Goal: Task Accomplishment & Management: Complete application form

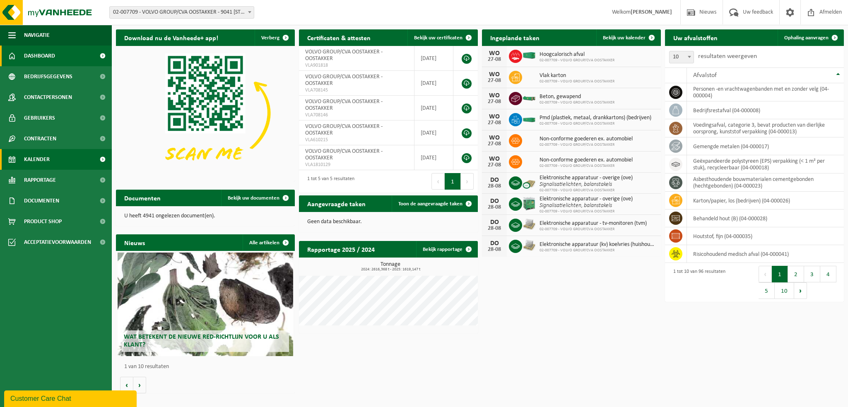
click at [36, 161] on span "Kalender" at bounding box center [37, 159] width 26 height 21
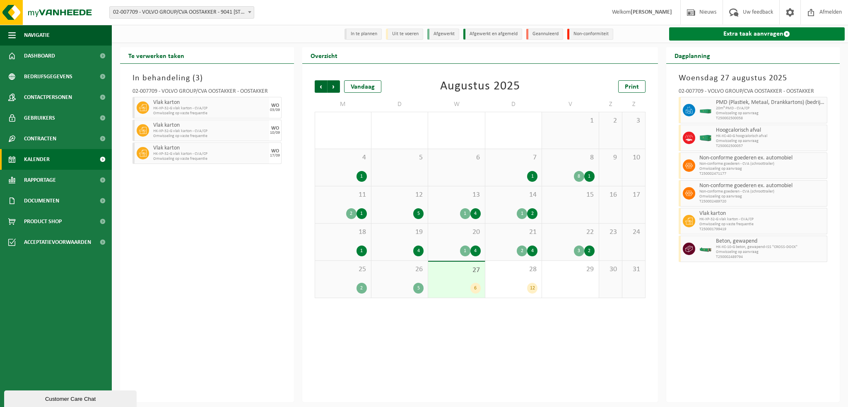
click at [727, 33] on link "Extra taak aanvragen" at bounding box center [757, 33] width 176 height 13
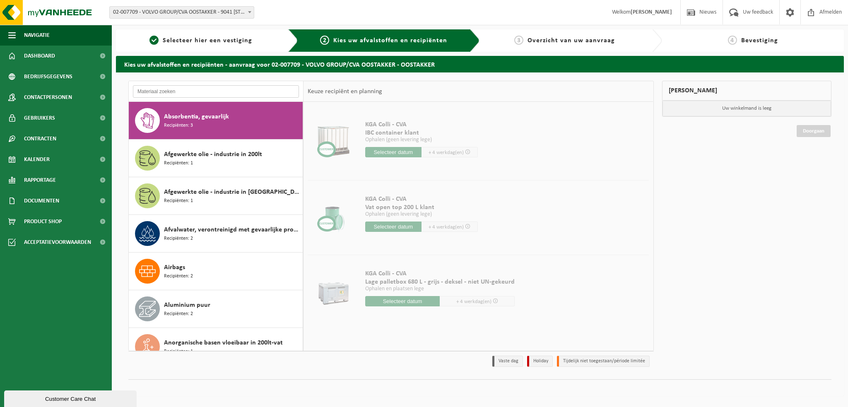
click at [173, 91] on input "text" at bounding box center [216, 91] width 166 height 12
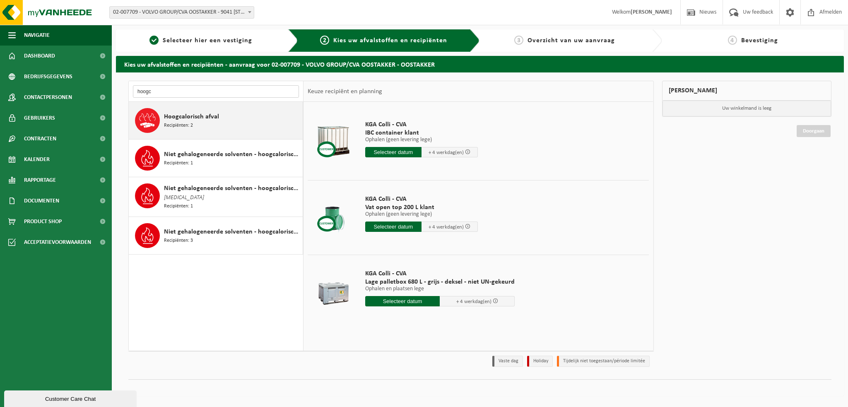
type input "hoogc"
click at [190, 115] on span "Hoogcalorisch afval" at bounding box center [191, 117] width 55 height 10
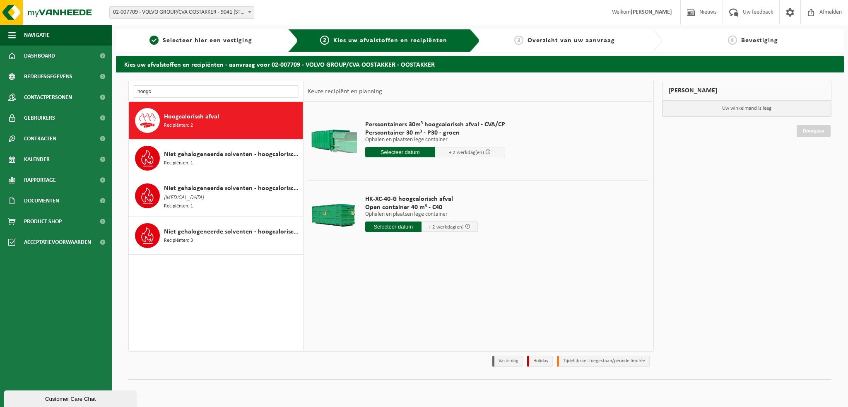
click at [398, 152] on input "text" at bounding box center [400, 152] width 70 height 10
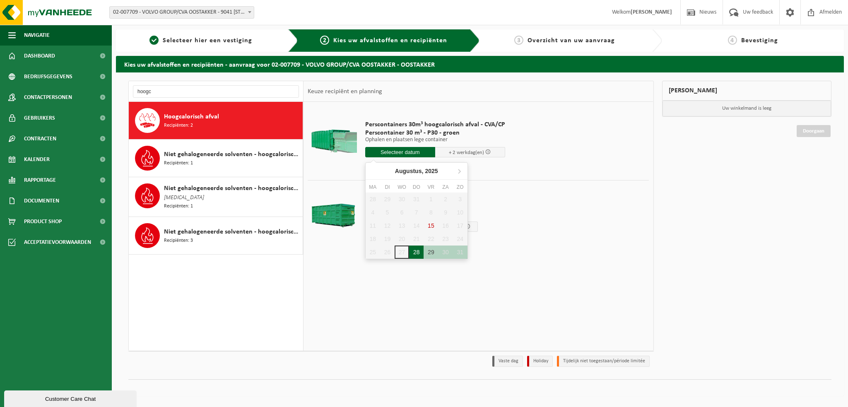
click at [413, 251] on div "28" at bounding box center [416, 251] width 14 height 13
type input "Van 2025-08-28"
type input "2025-08-28"
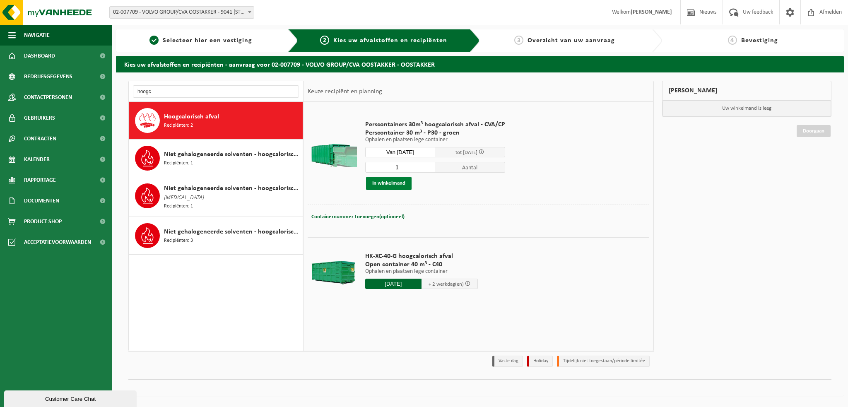
click at [390, 183] on button "In winkelmand" at bounding box center [389, 183] width 46 height 13
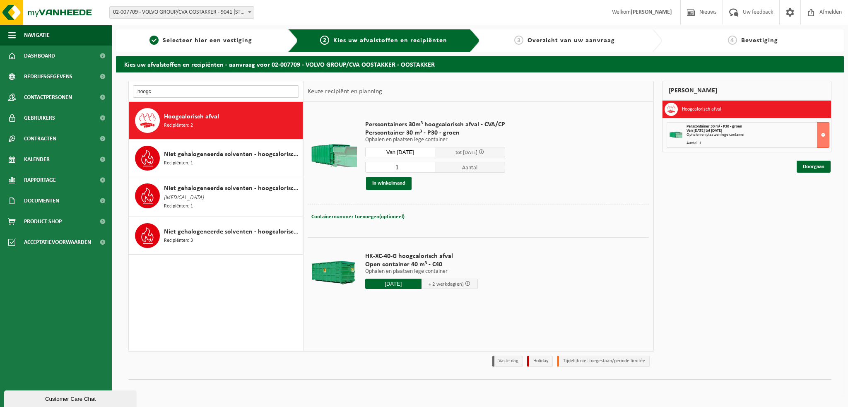
click at [163, 87] on input "hoogc" at bounding box center [216, 91] width 166 height 12
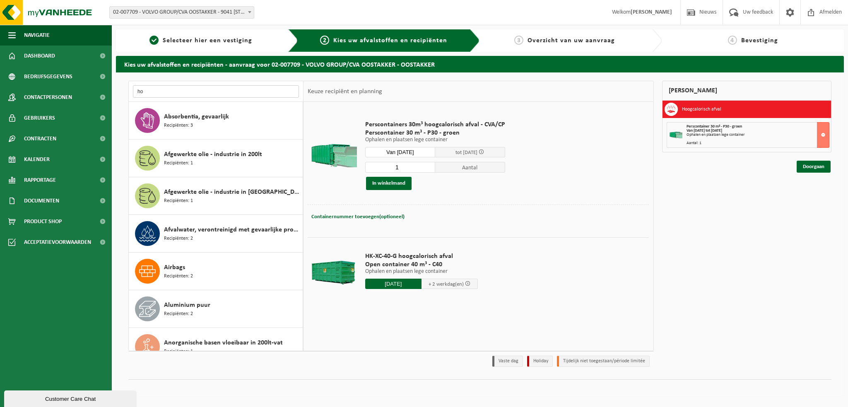
type input "h"
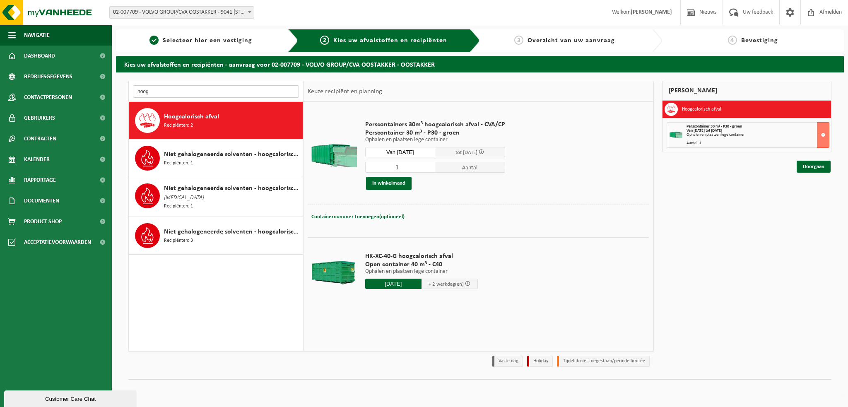
type input "hoogc"
click at [195, 115] on span "Hoogcalorisch afval" at bounding box center [191, 117] width 55 height 10
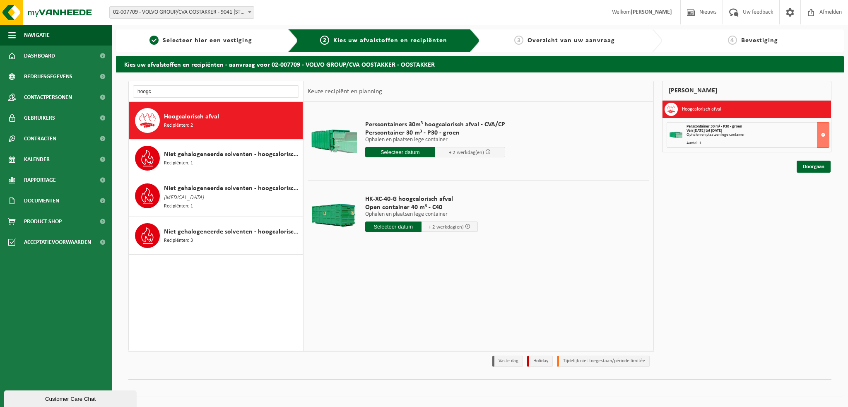
click at [397, 229] on input "text" at bounding box center [393, 226] width 56 height 10
click at [415, 325] on div "28" at bounding box center [416, 326] width 14 height 13
type input "Van 2025-08-28"
type input "2025-08-28"
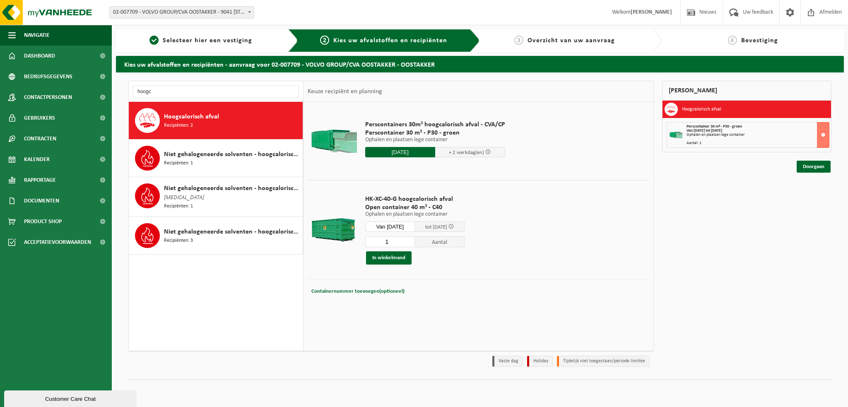
click at [381, 265] on div "HK-XC-40-G hoogcalorisch afval Open container 40 m³ - C40 Ophalen en plaatsen l…" at bounding box center [415, 230] width 108 height 86
click at [383, 260] on button "In winkelmand" at bounding box center [389, 257] width 46 height 13
click at [159, 90] on input "hoogc" at bounding box center [216, 91] width 166 height 12
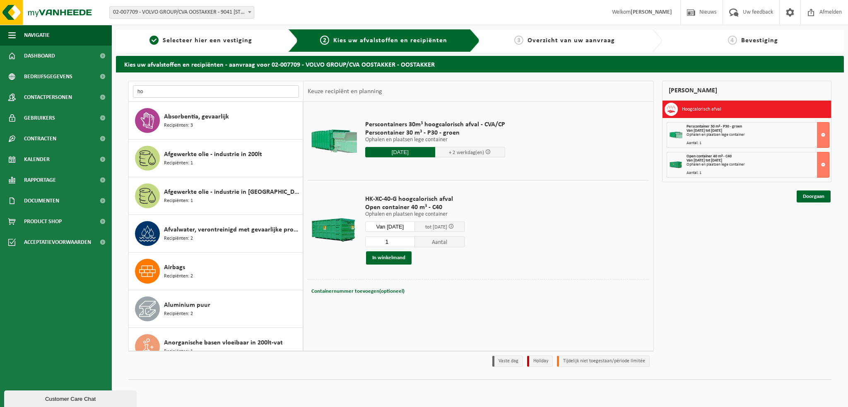
type input "h"
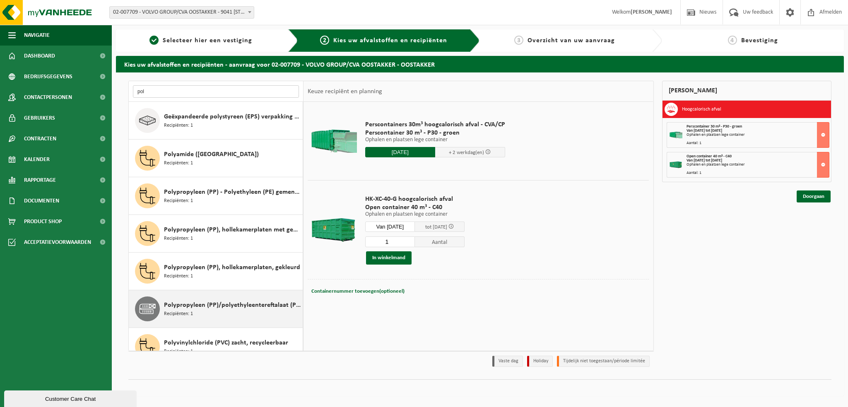
type input "pol"
click at [185, 305] on span "Polypropyleen (PP)/polyethyleentereftalaat (PET) spanbanden" at bounding box center [232, 305] width 137 height 10
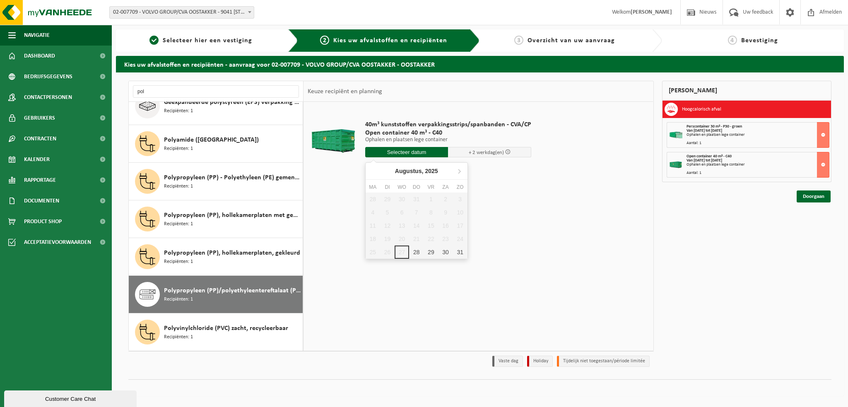
click at [388, 150] on input "text" at bounding box center [406, 152] width 83 height 10
click at [416, 251] on div "28" at bounding box center [416, 251] width 14 height 13
type input "Van 2025-08-28"
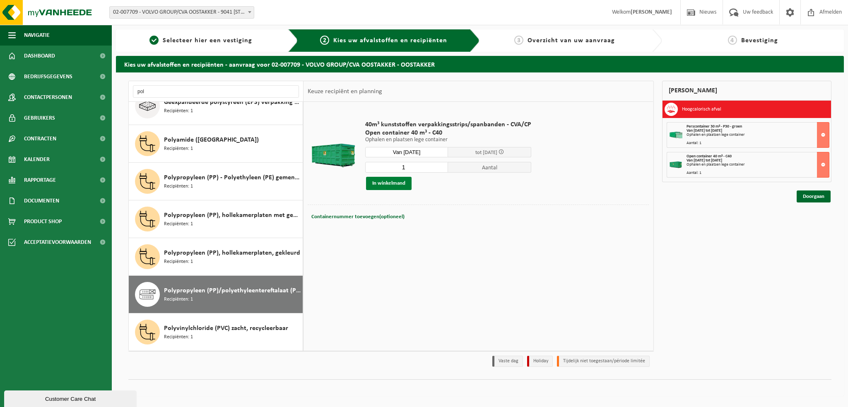
click at [389, 178] on button "In winkelmand" at bounding box center [389, 183] width 46 height 13
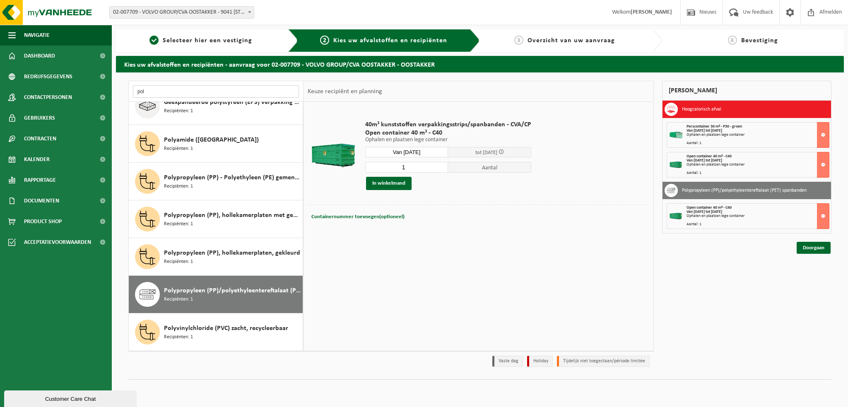
click at [159, 94] on input "pol" at bounding box center [216, 91] width 166 height 12
type input "p"
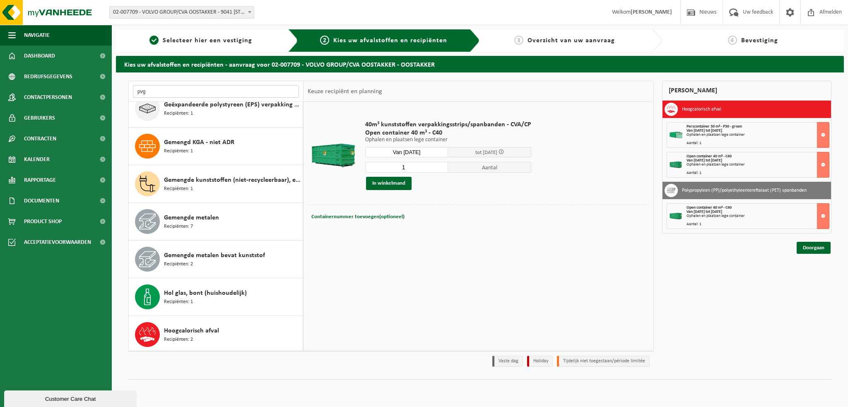
scroll to position [0, 0]
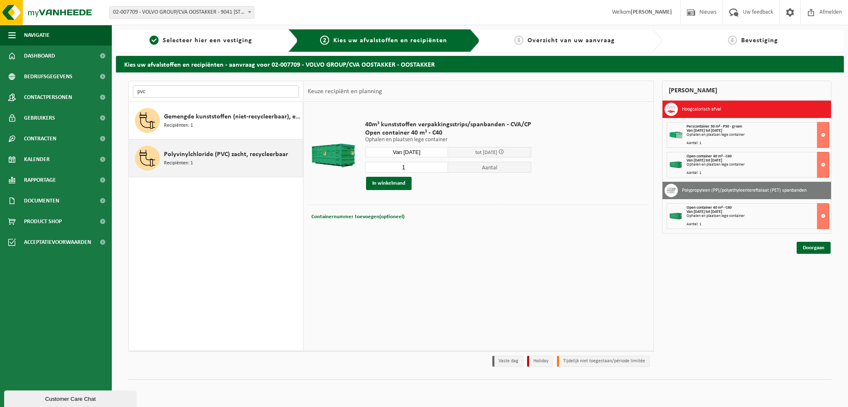
type input "pvc"
click at [219, 159] on span "Polyvinylchloride (PVC) zacht, recycleerbaar" at bounding box center [226, 154] width 124 height 10
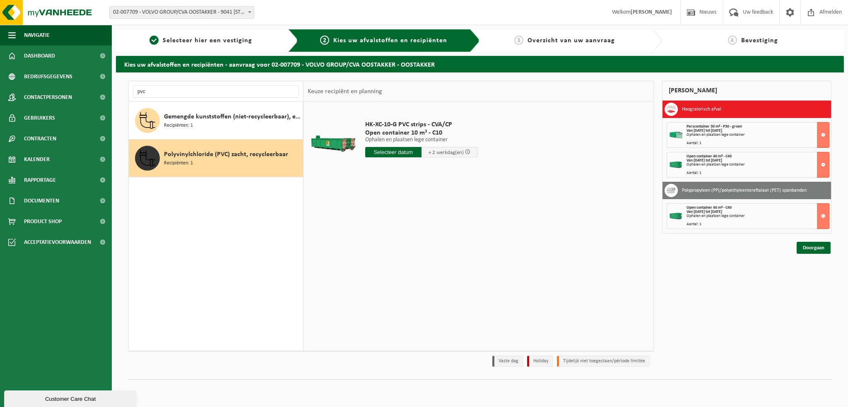
click at [395, 151] on input "text" at bounding box center [393, 152] width 56 height 10
click at [414, 253] on div "28" at bounding box center [416, 251] width 14 height 13
type input "Van 2025-08-28"
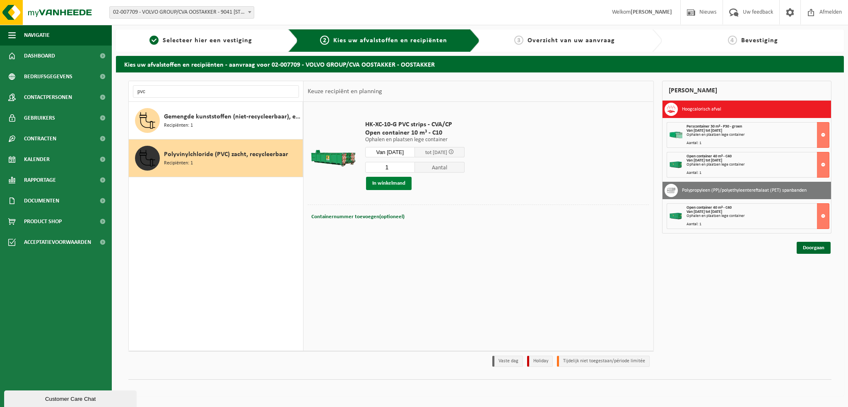
click at [394, 183] on button "In winkelmand" at bounding box center [389, 183] width 46 height 13
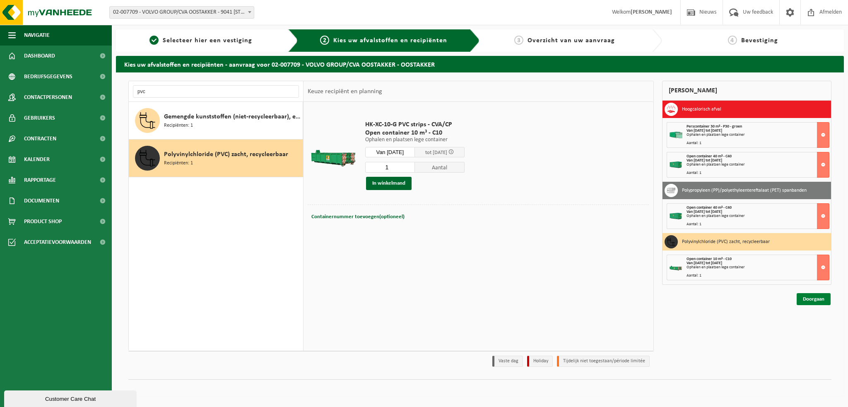
click at [810, 296] on link "Doorgaan" at bounding box center [813, 299] width 34 height 12
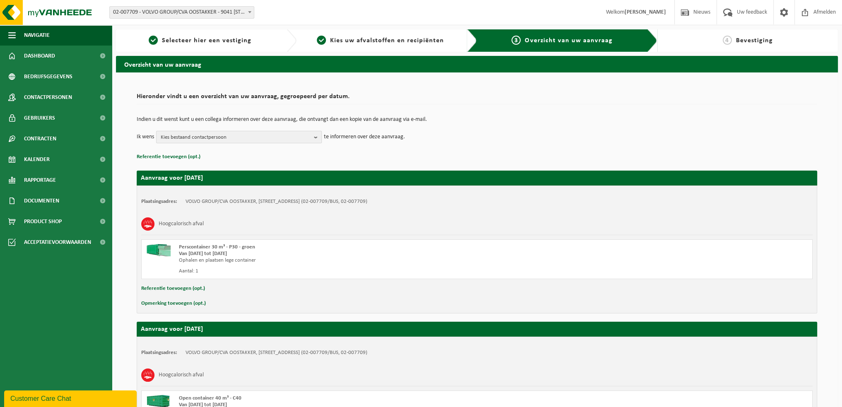
click at [312, 135] on button "Kies bestaand contactpersoon" at bounding box center [239, 137] width 166 height 12
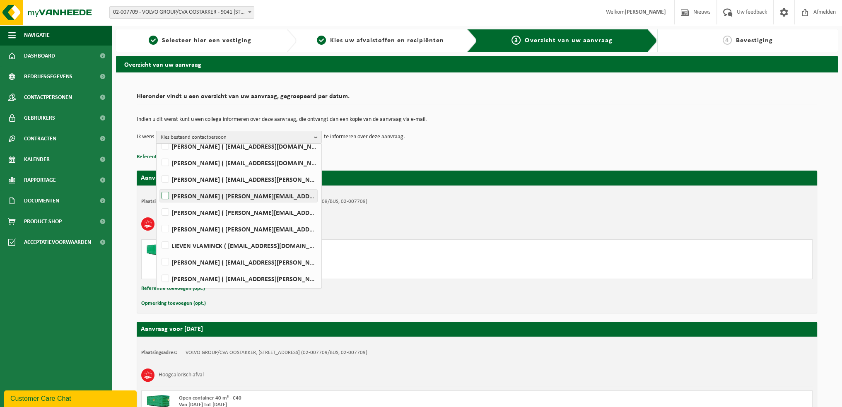
click at [196, 193] on label "WIM VEIRMAN ( wim.veirman@volvo.com )" at bounding box center [238, 196] width 157 height 12
click at [159, 185] on input "WIM VEIRMAN ( wim.veirman@volvo.com )" at bounding box center [158, 185] width 0 height 0
checkbox input "true"
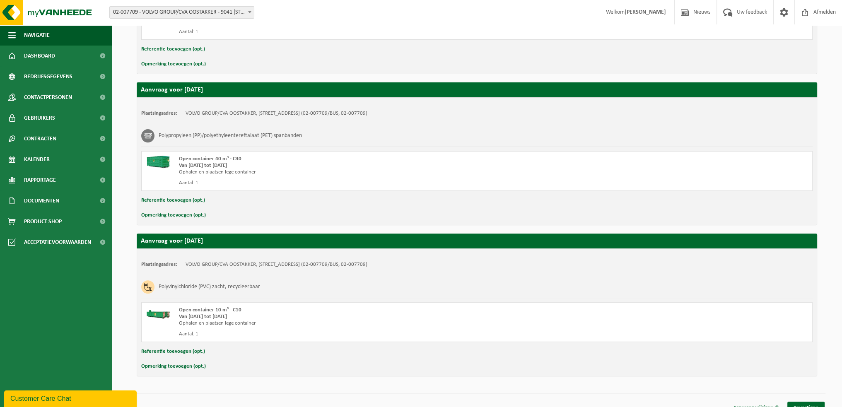
scroll to position [399, 0]
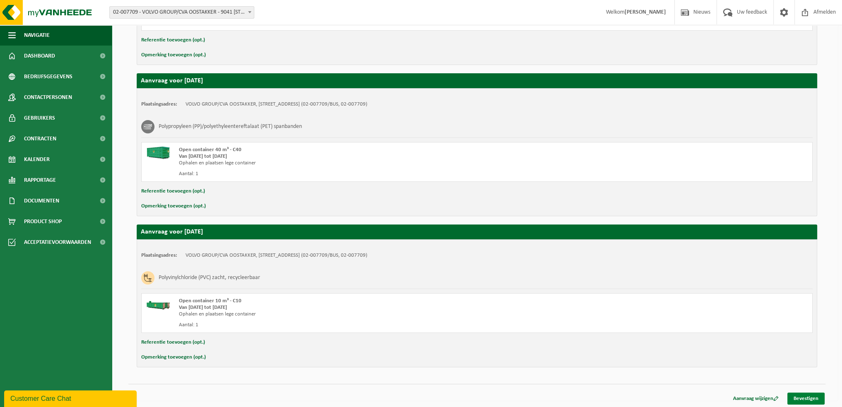
click at [807, 397] on link "Bevestigen" at bounding box center [805, 398] width 37 height 12
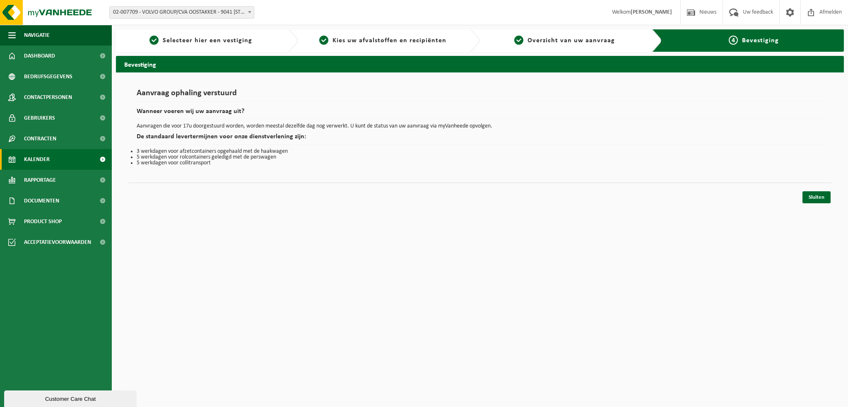
click at [46, 153] on span "Kalender" at bounding box center [37, 159] width 26 height 21
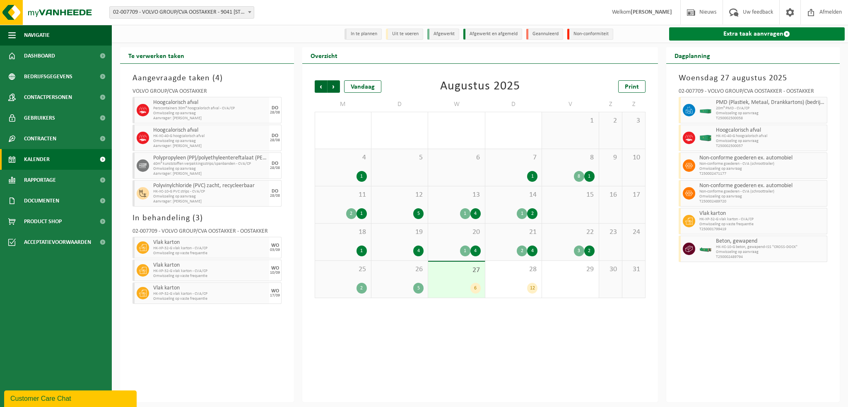
click at [719, 37] on link "Extra taak aanvragen" at bounding box center [757, 33] width 176 height 13
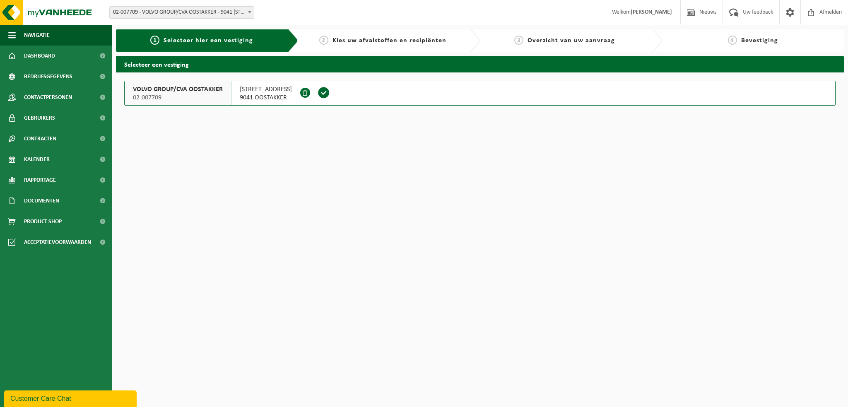
click at [157, 92] on span "VOLVO GROUP/CVA OOSTAKKER" at bounding box center [178, 89] width 90 height 8
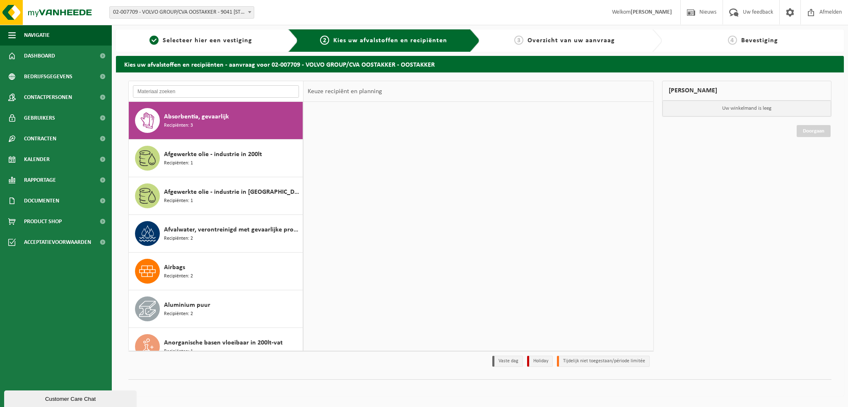
click at [167, 92] on input "text" at bounding box center [216, 91] width 166 height 12
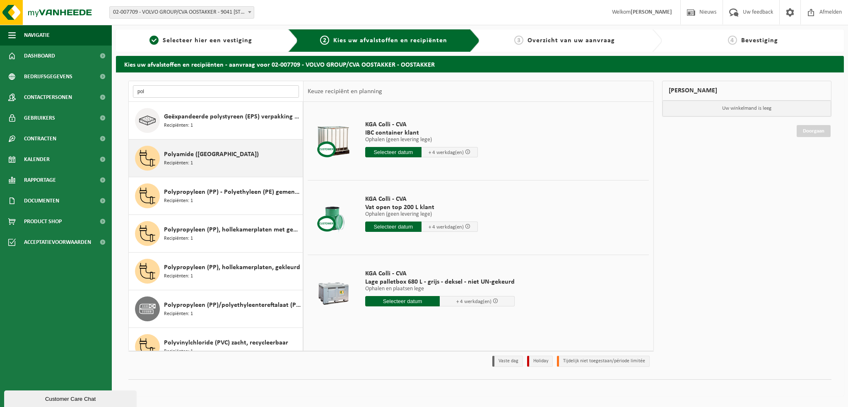
type input "pol"
click at [181, 159] on span "Polyamide ([GEOGRAPHIC_DATA])" at bounding box center [211, 154] width 95 height 10
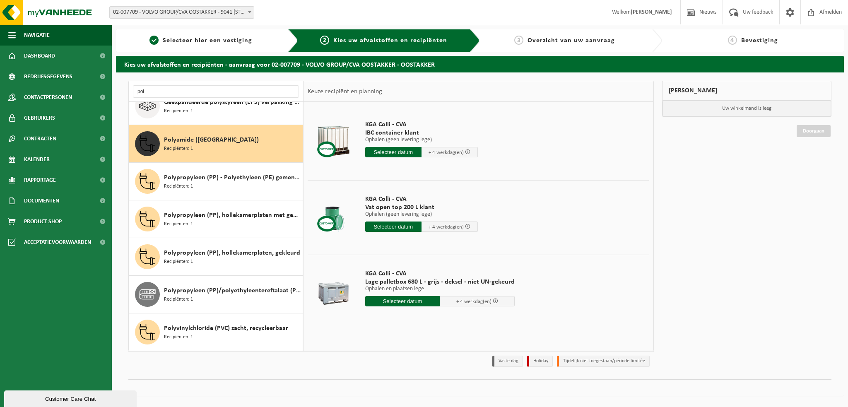
scroll to position [14, 0]
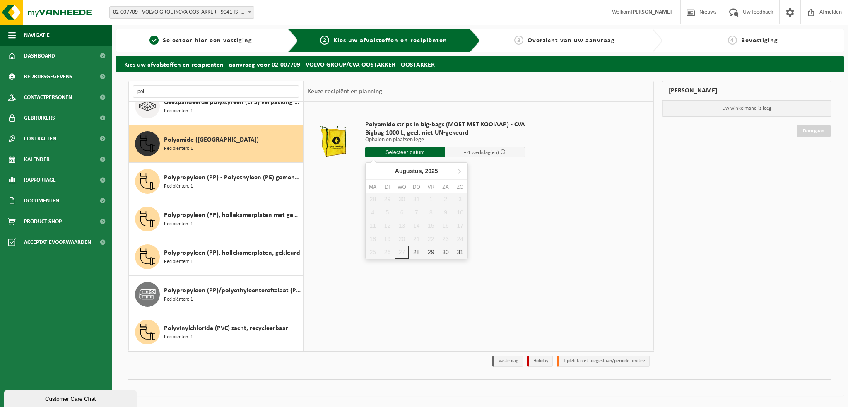
click at [402, 152] on input "text" at bounding box center [405, 152] width 80 height 10
click at [414, 250] on div "28" at bounding box center [416, 251] width 14 height 13
type input "Van 2025-08-28"
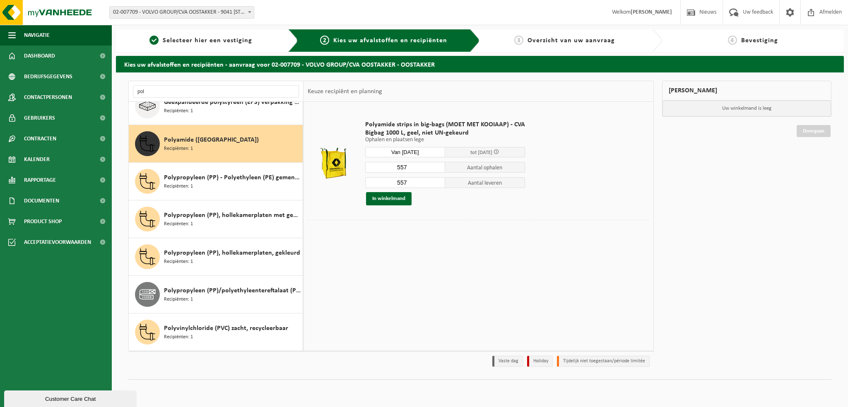
click at [409, 168] on input "557" at bounding box center [405, 167] width 80 height 11
type input "5"
type input "24"
click at [414, 183] on input "557" at bounding box center [405, 182] width 80 height 11
type input "5"
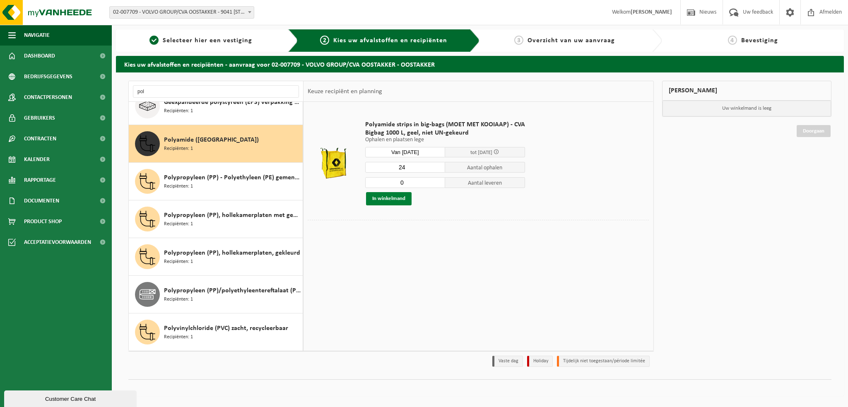
type input "0"
click at [392, 197] on button "In winkelmand" at bounding box center [389, 198] width 46 height 13
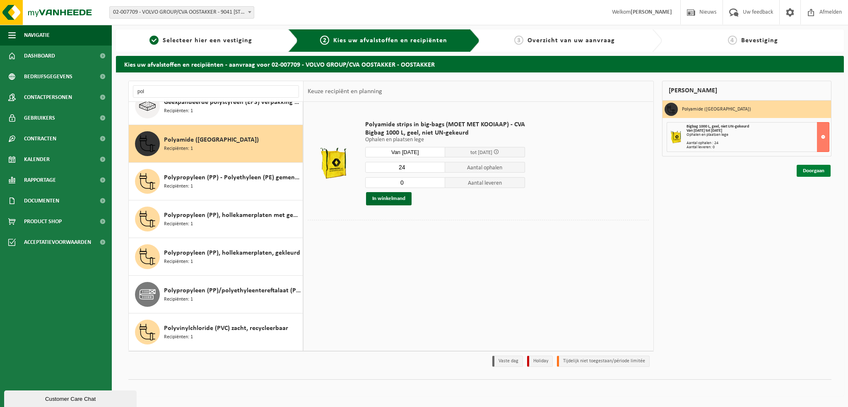
click at [806, 170] on link "Doorgaan" at bounding box center [813, 171] width 34 height 12
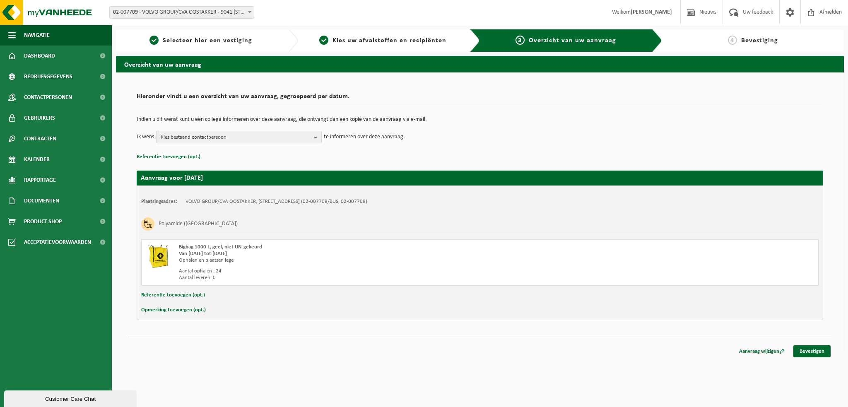
click at [312, 135] on button "Kies bestaand contactpersoon" at bounding box center [239, 137] width 166 height 12
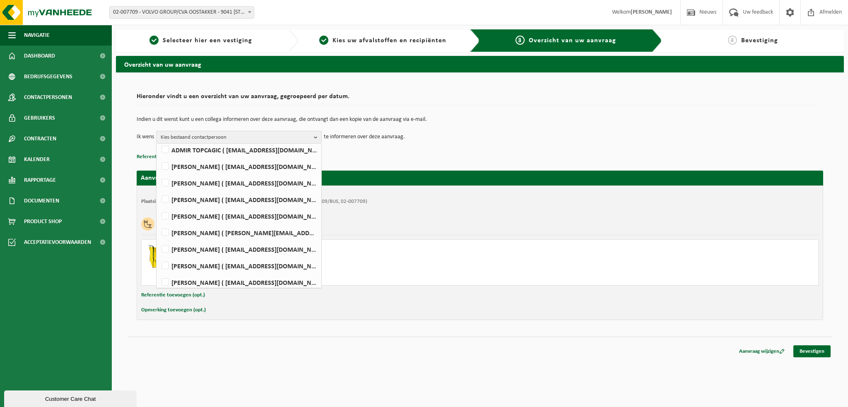
scroll to position [434, 0]
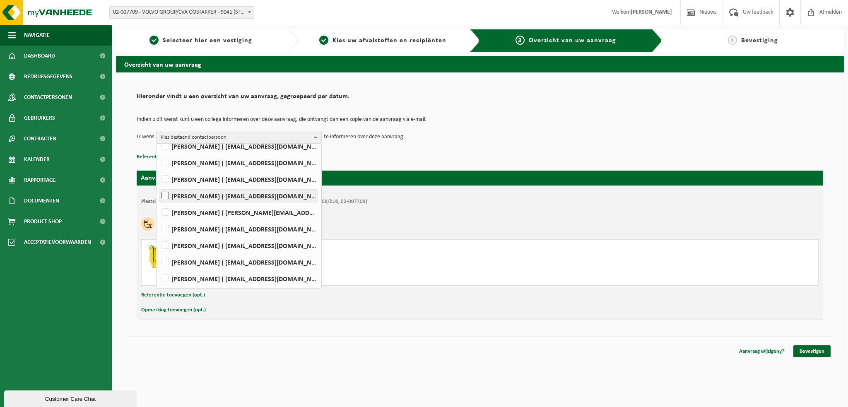
click at [167, 194] on label "[PERSON_NAME] ( [EMAIL_ADDRESS][DOMAIN_NAME] )" at bounding box center [238, 196] width 157 height 12
click at [159, 185] on input "[PERSON_NAME] ( [EMAIL_ADDRESS][DOMAIN_NAME] )" at bounding box center [158, 185] width 0 height 0
checkbox input "true"
click at [805, 350] on link "Bevestigen" at bounding box center [811, 351] width 37 height 12
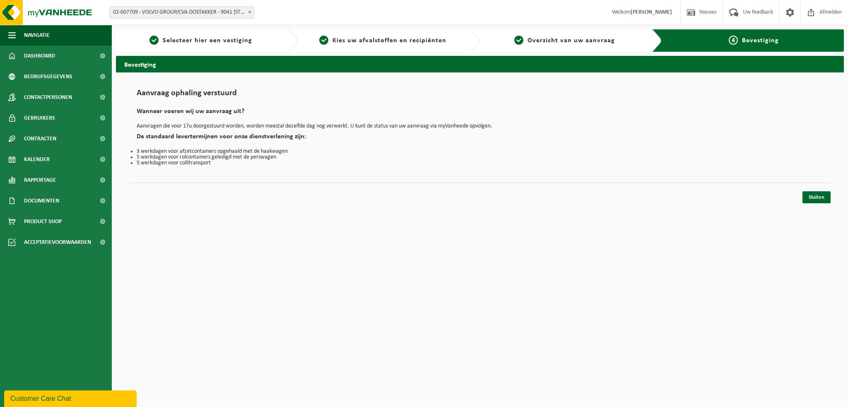
click at [250, 11] on b at bounding box center [249, 12] width 3 height 2
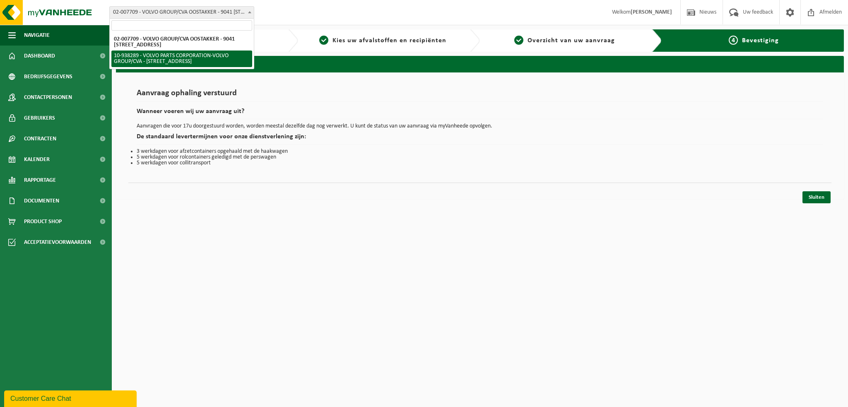
select select "140938"
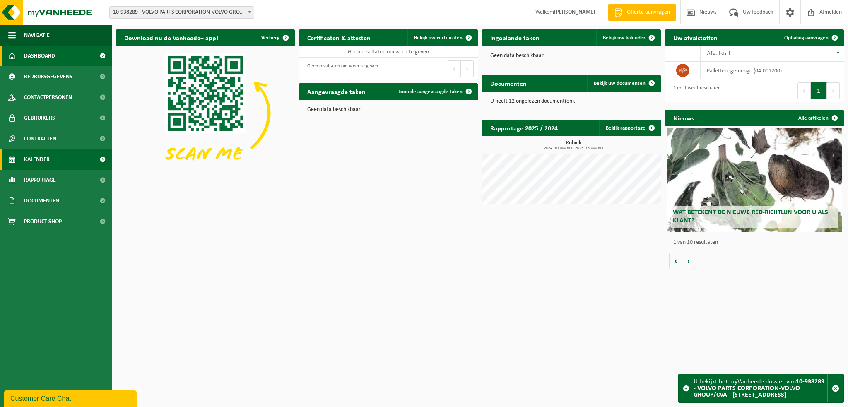
click at [43, 161] on span "Kalender" at bounding box center [37, 159] width 26 height 21
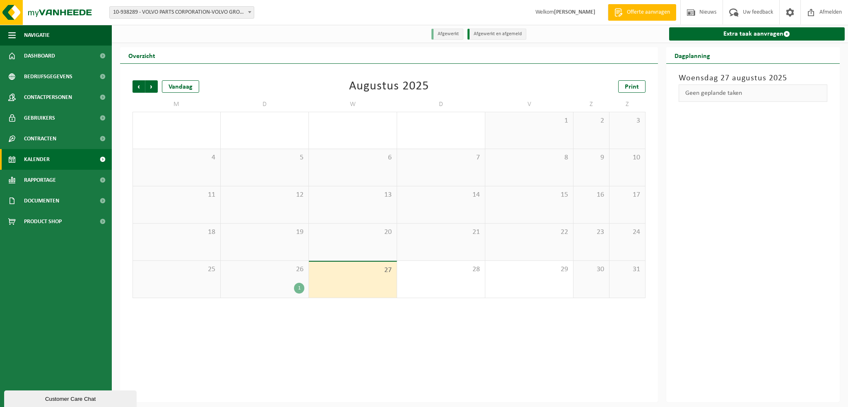
click at [249, 11] on b at bounding box center [249, 12] width 3 height 2
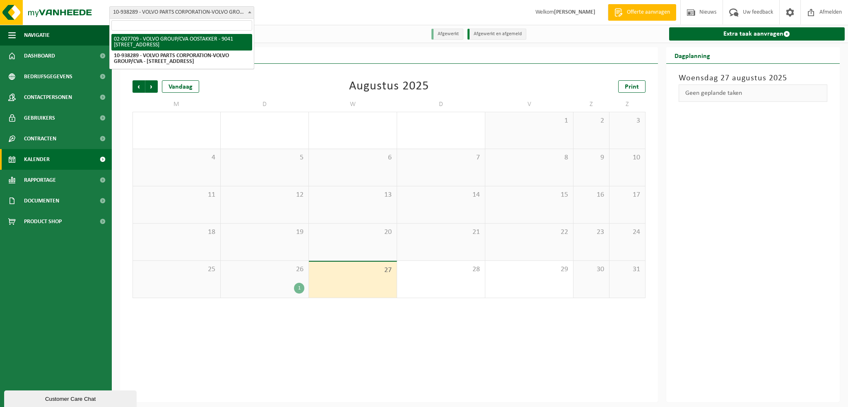
select select "1046"
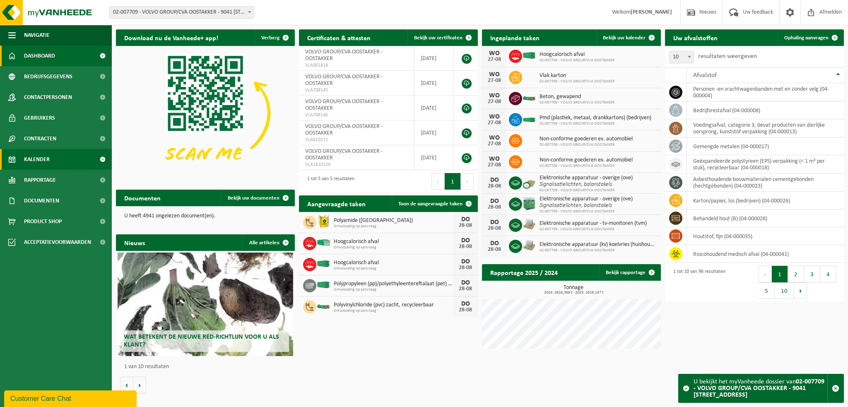
click at [39, 165] on span "Kalender" at bounding box center [37, 159] width 26 height 21
